Goal: Navigation & Orientation: Find specific page/section

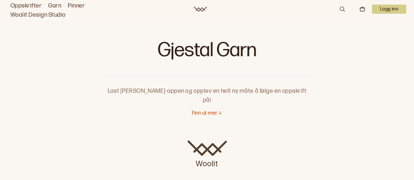
click at [29, 5] on link "Oppskrifter" at bounding box center [25, 5] width 31 height 9
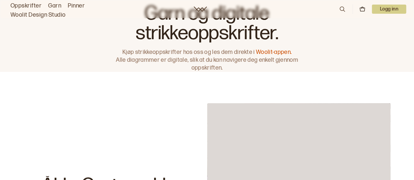
click at [55, 6] on link "Garn" at bounding box center [54, 5] width 13 height 9
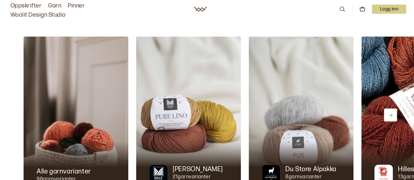
click at [55, 6] on link "Garn" at bounding box center [54, 5] width 13 height 9
click at [56, 8] on link "Garn" at bounding box center [54, 5] width 13 height 9
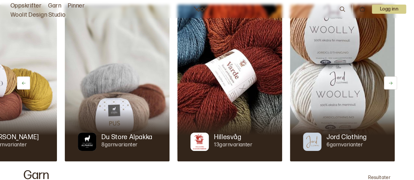
scroll to position [0, 188]
